Goal: Task Accomplishment & Management: Complete application form

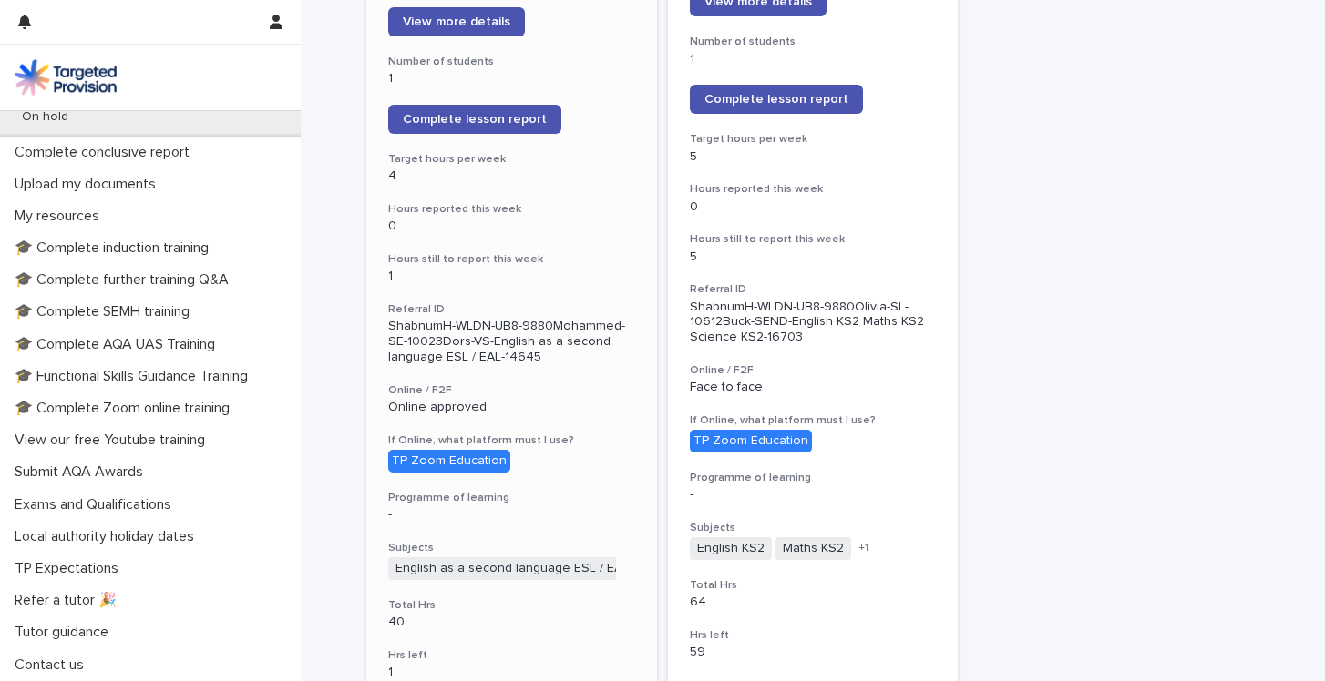
scroll to position [346, 0]
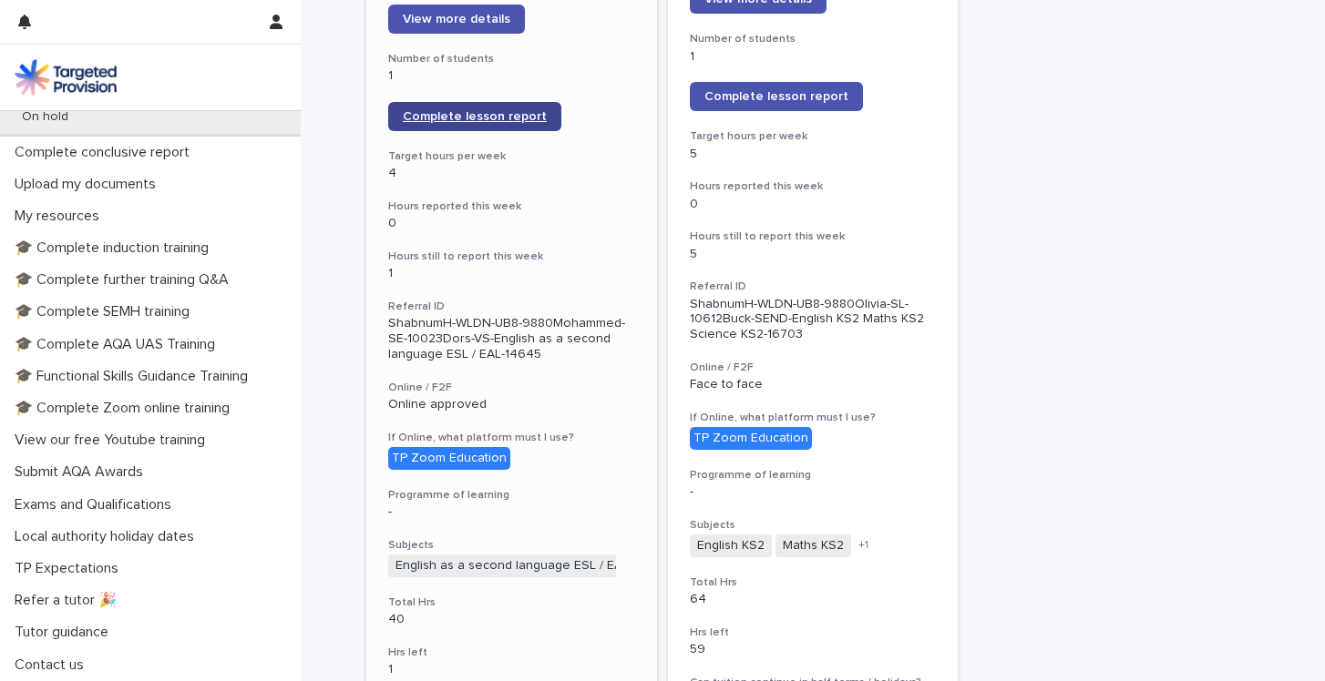
click at [492, 110] on span "Complete lesson report" at bounding box center [475, 116] width 144 height 13
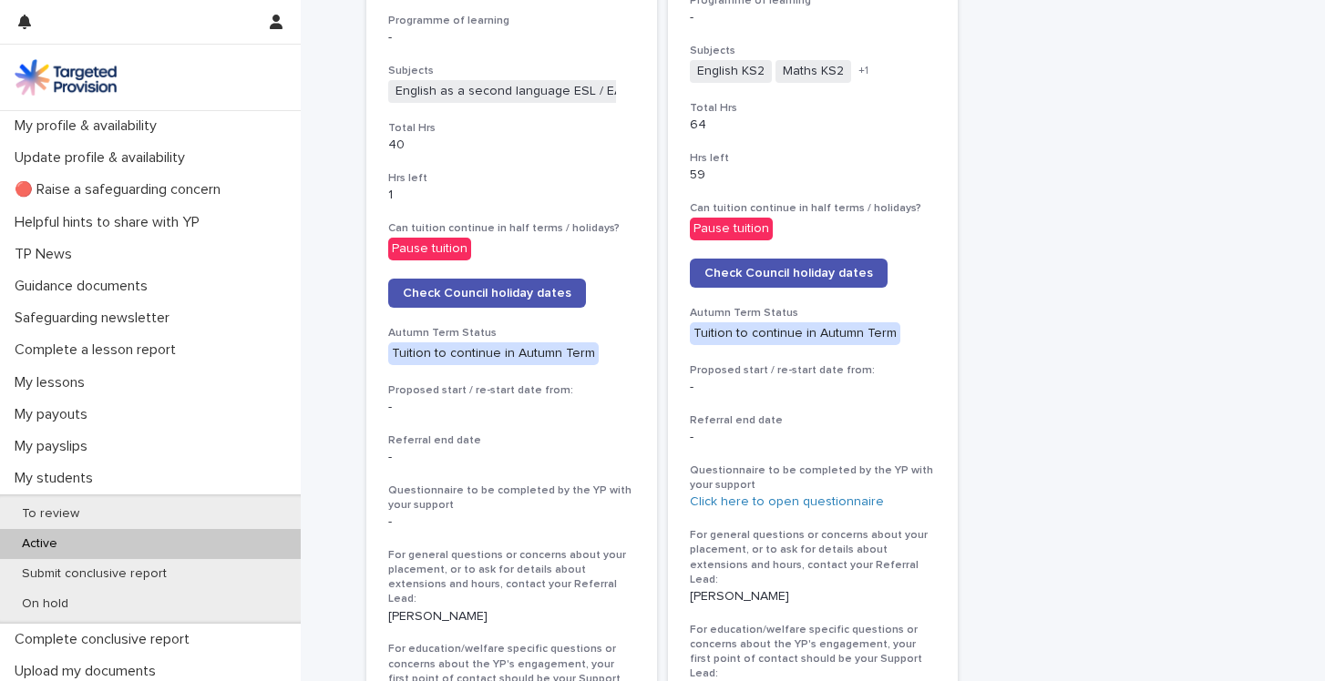
scroll to position [766, 0]
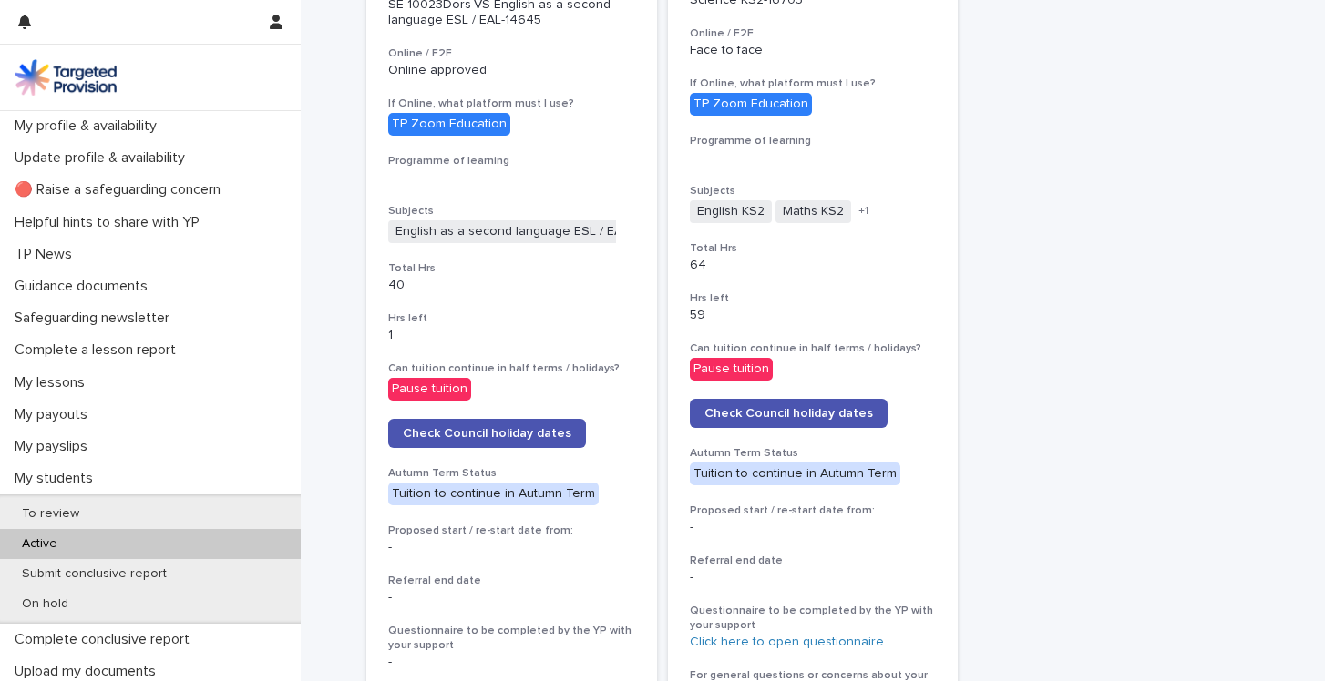
scroll to position [677, 0]
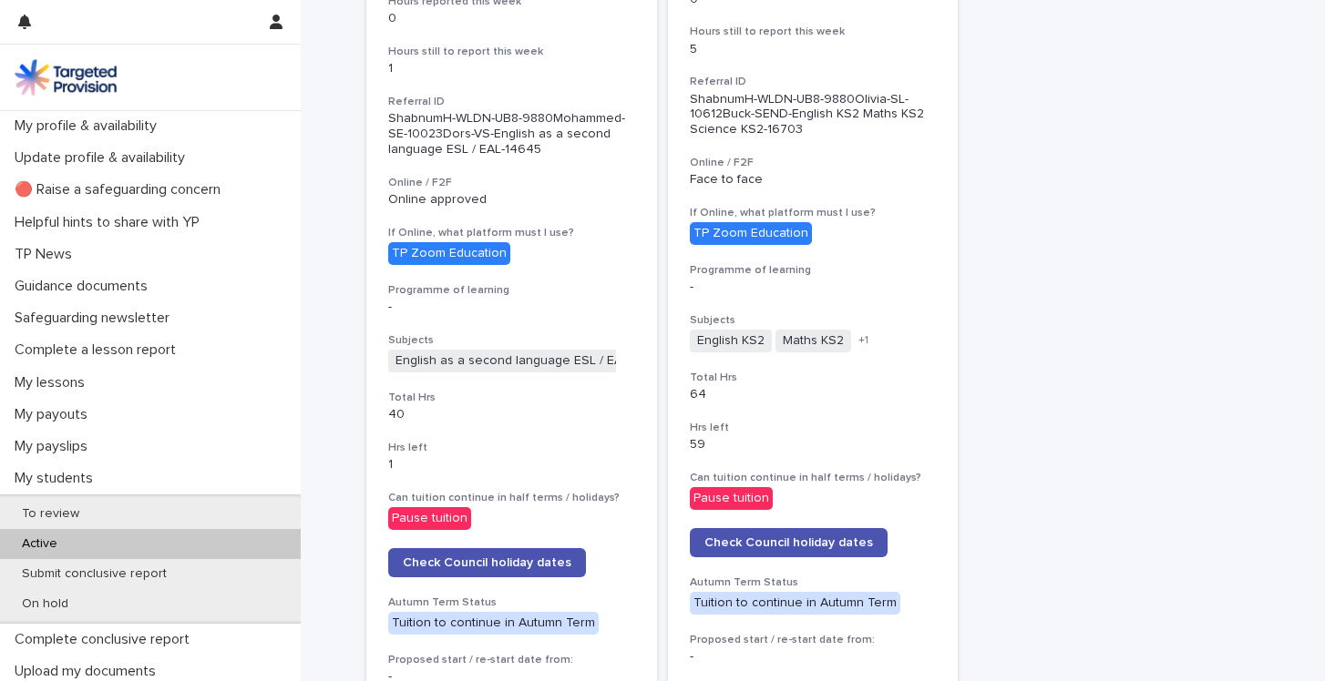
scroll to position [373, 0]
